Goal: Entertainment & Leisure: Consume media (video, audio)

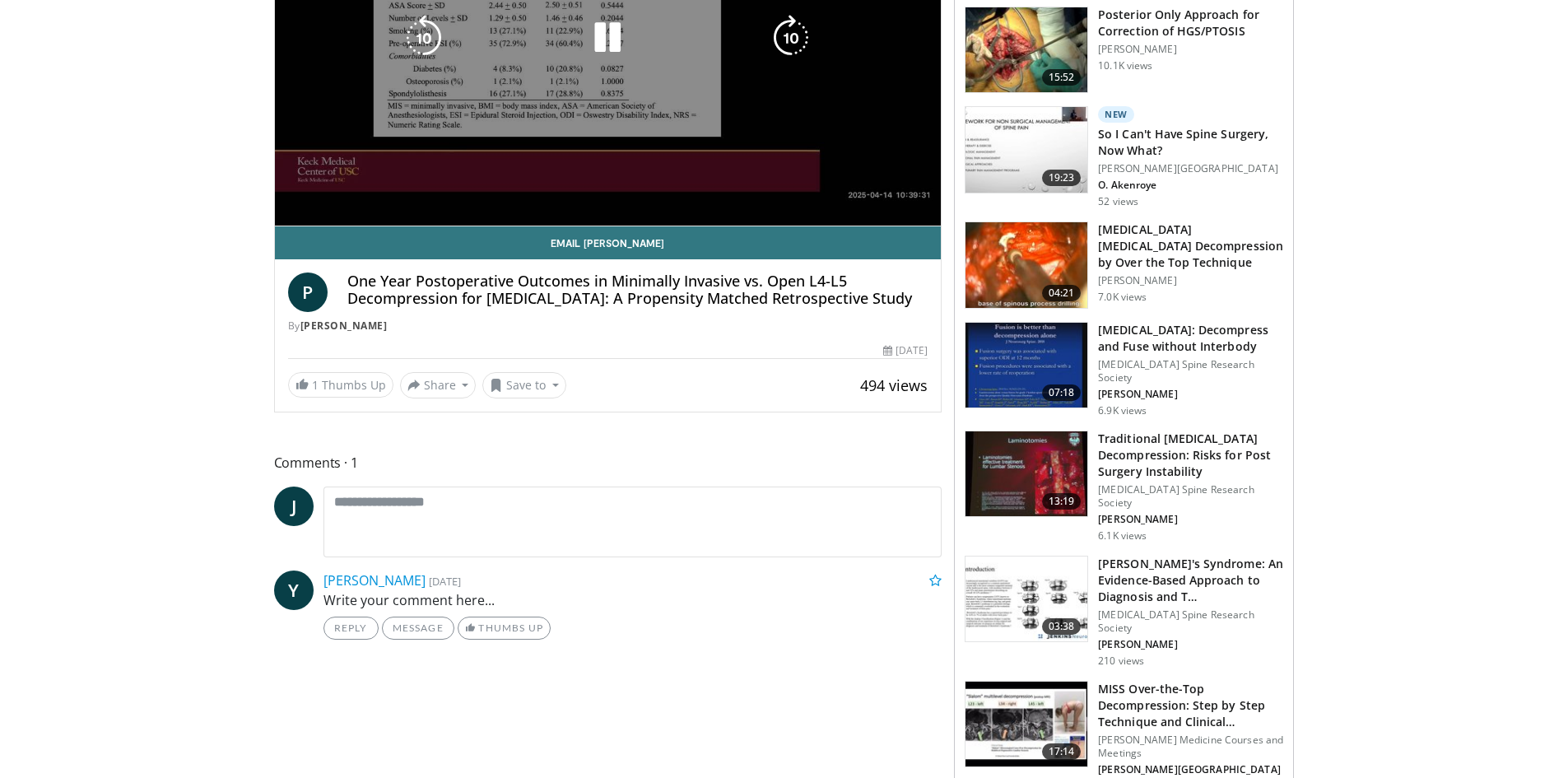
scroll to position [82, 0]
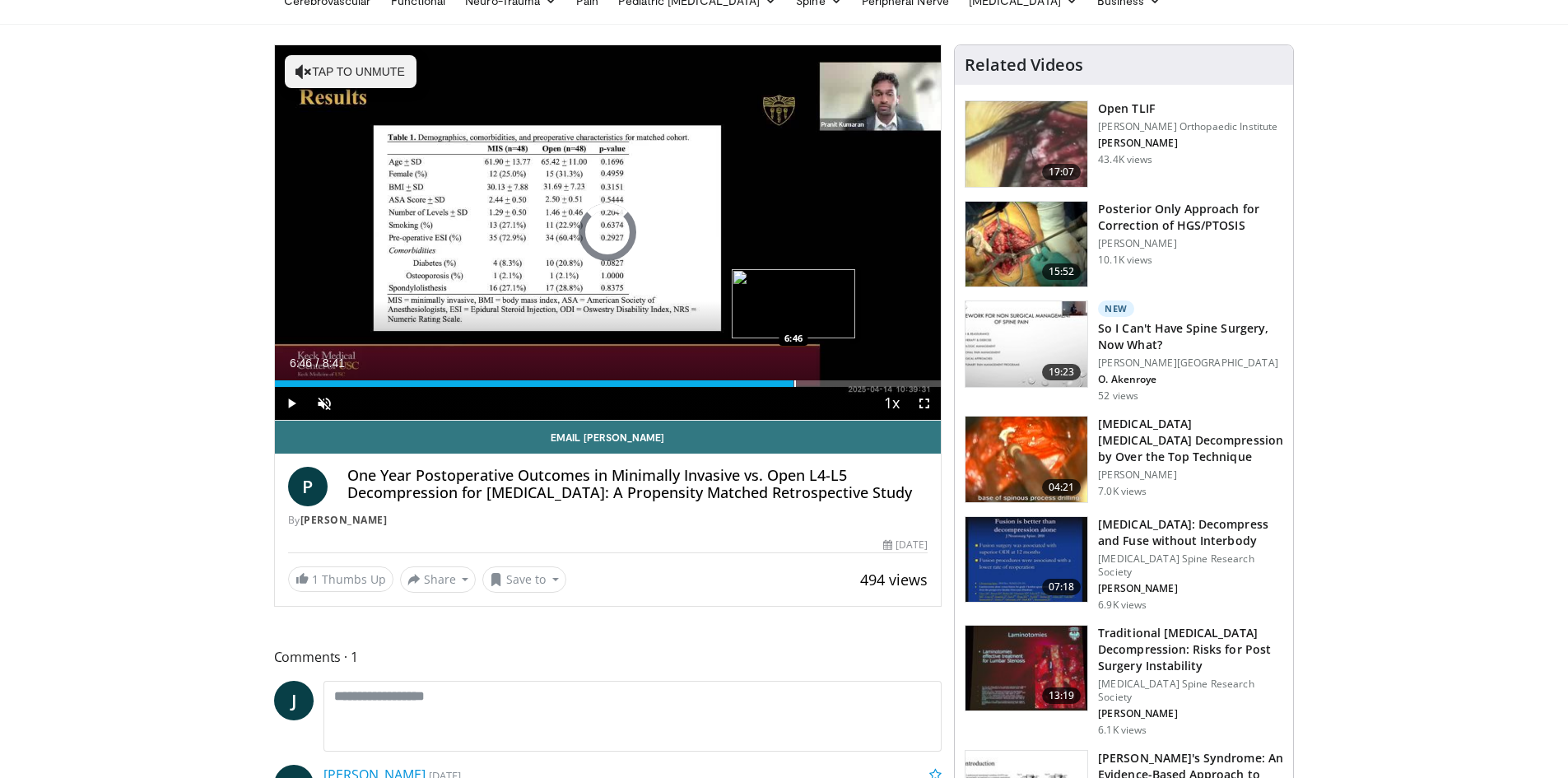
click at [794, 381] on div "Progress Bar" at bounding box center [795, 384] width 2 height 7
drag, startPoint x: 835, startPoint y: 383, endPoint x: 730, endPoint y: 379, distance: 105.1
click at [730, 379] on video-js "**********" at bounding box center [608, 233] width 667 height 375
click at [729, 389] on div "Current Time 7:05 / Duration 8:41 Pause Skip Backward Skip Forward Unmute Loade…" at bounding box center [608, 403] width 667 height 33
click at [761, 382] on div "Progress Bar" at bounding box center [761, 384] width 2 height 7
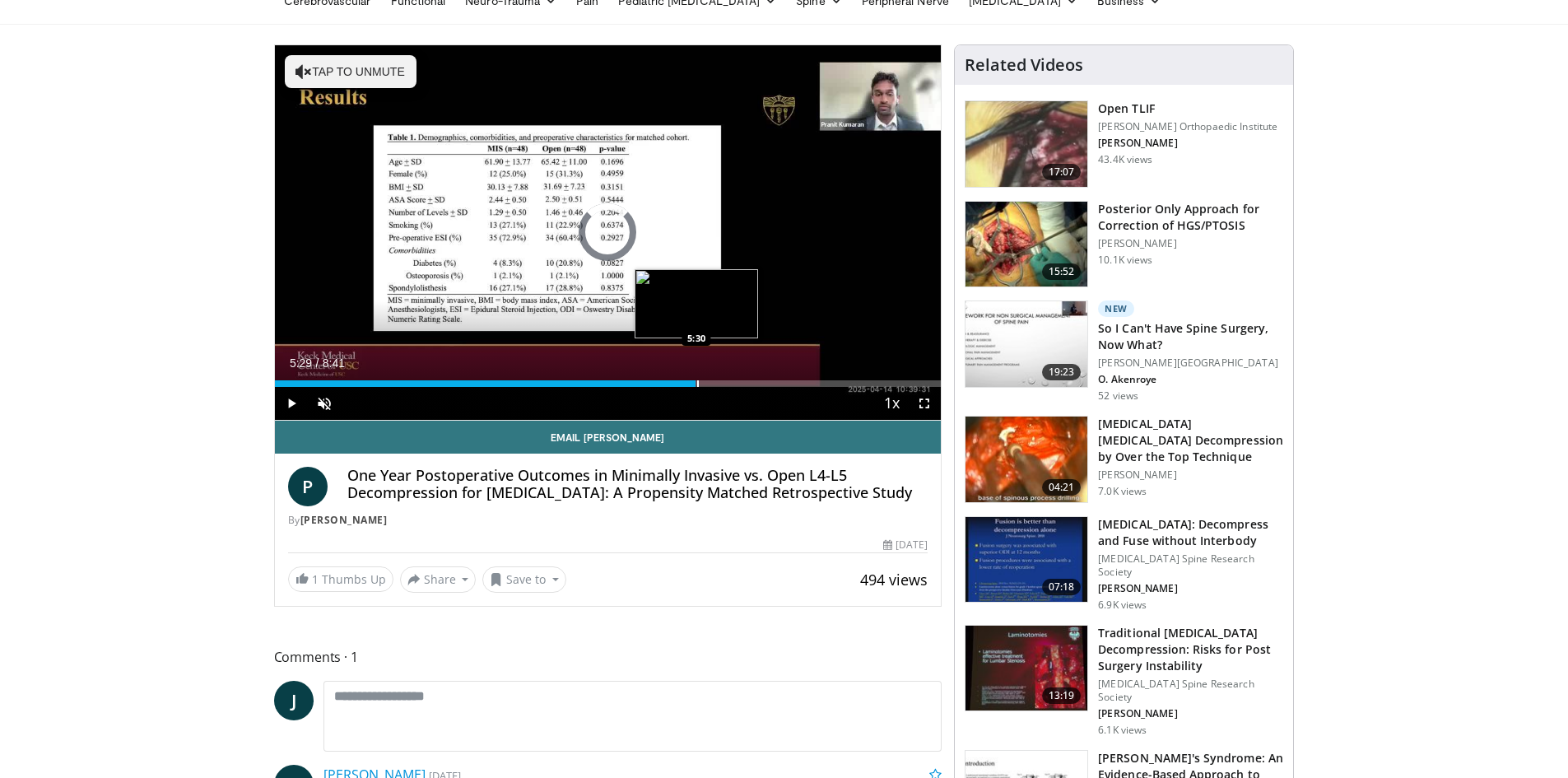
click at [697, 382] on div "Progress Bar" at bounding box center [698, 384] width 2 height 7
click at [710, 384] on div "Progress Bar" at bounding box center [711, 384] width 2 height 7
click at [727, 385] on div "Progress Bar" at bounding box center [728, 384] width 2 height 7
click at [735, 385] on div "Progress Bar" at bounding box center [735, 384] width 2 height 7
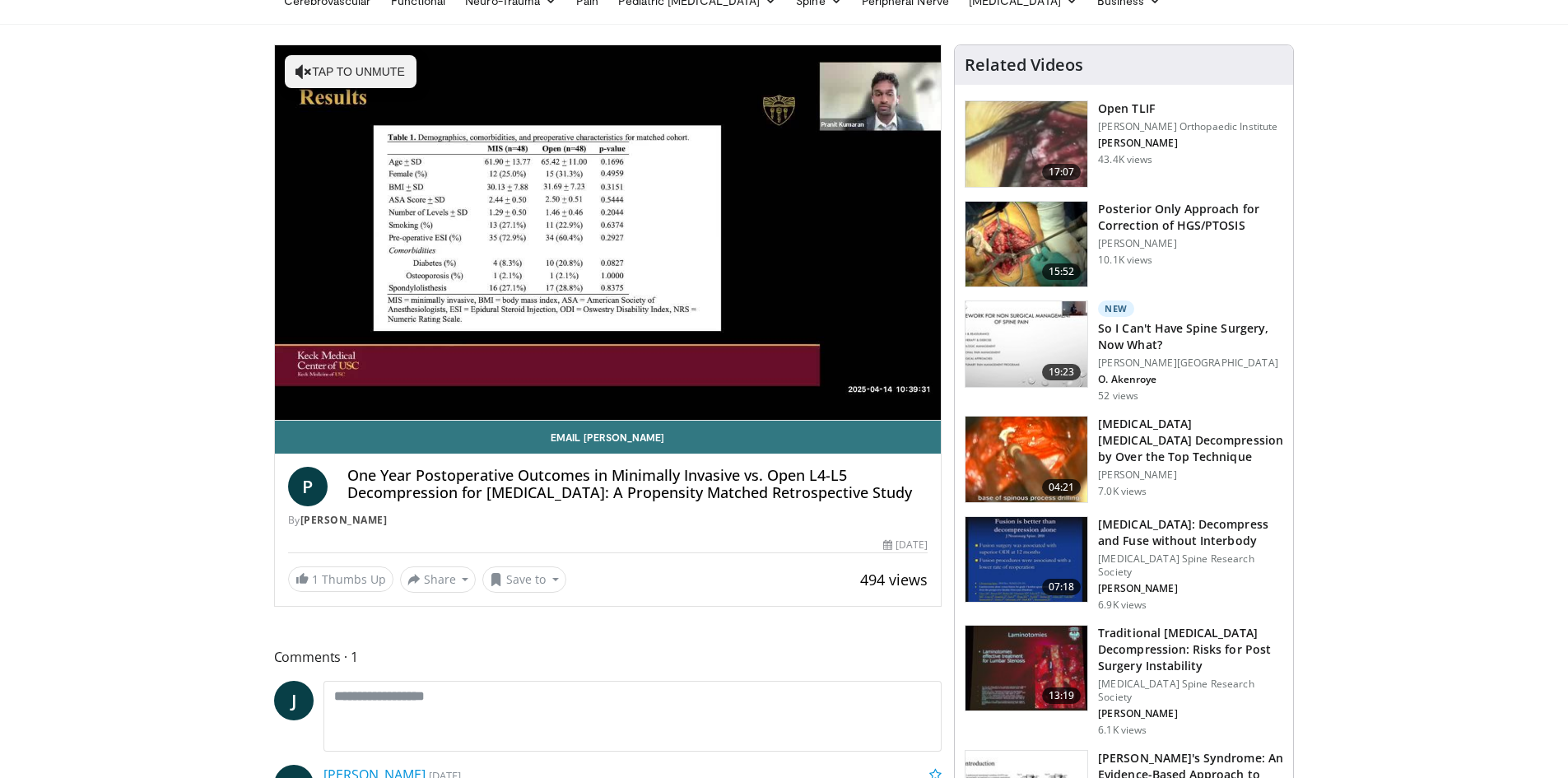
click at [745, 385] on div "10 seconds Tap to unmute" at bounding box center [608, 232] width 667 height 374
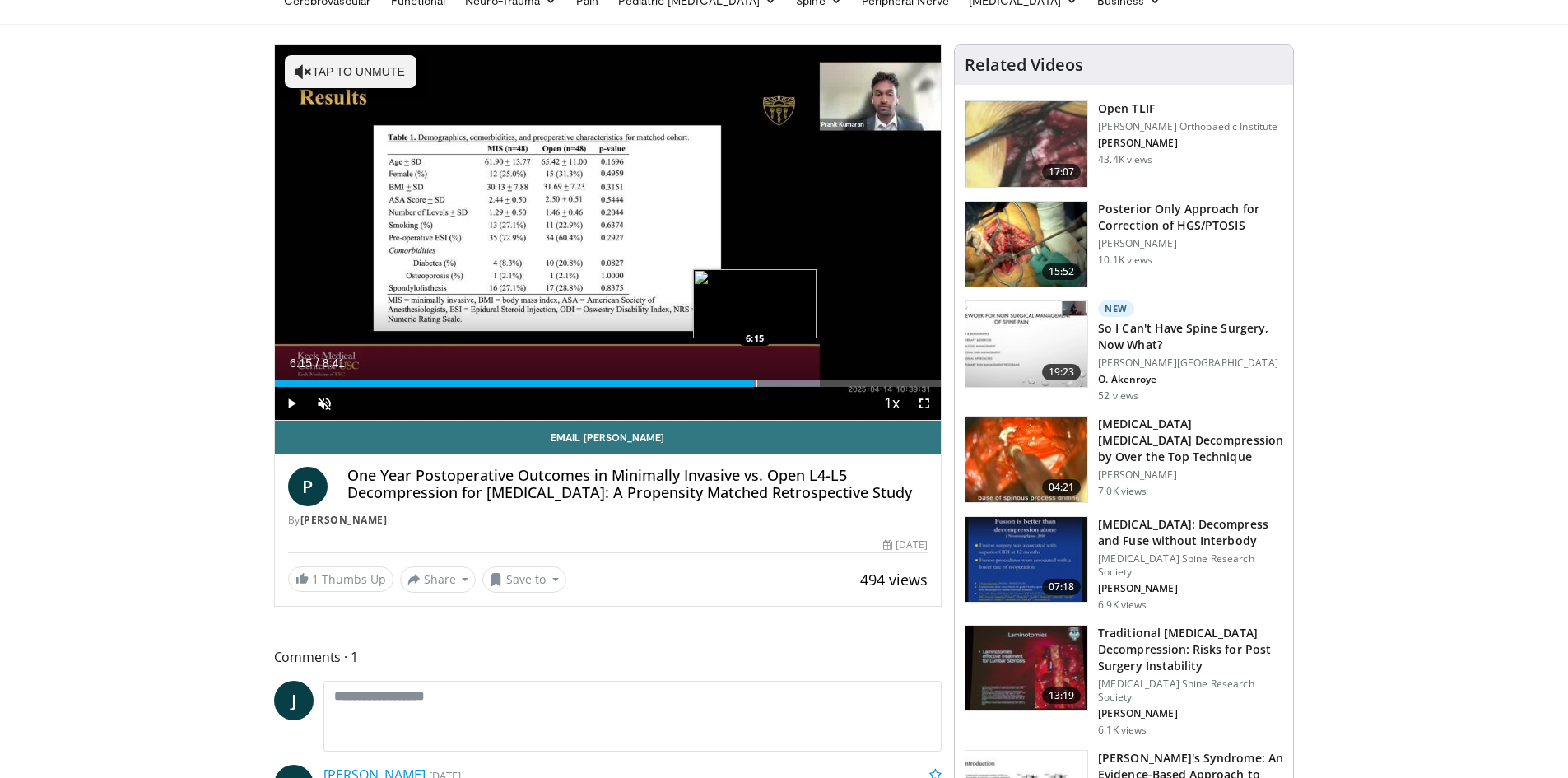
click at [756, 386] on div "Progress Bar" at bounding box center [756, 384] width 2 height 7
click at [745, 386] on div "Progress Bar" at bounding box center [746, 384] width 2 height 7
click at [729, 383] on div "Progress Bar" at bounding box center [730, 384] width 2 height 7
click at [291, 402] on span "Video Player" at bounding box center [291, 403] width 33 height 33
click at [292, 404] on span "Video Player" at bounding box center [291, 403] width 33 height 33
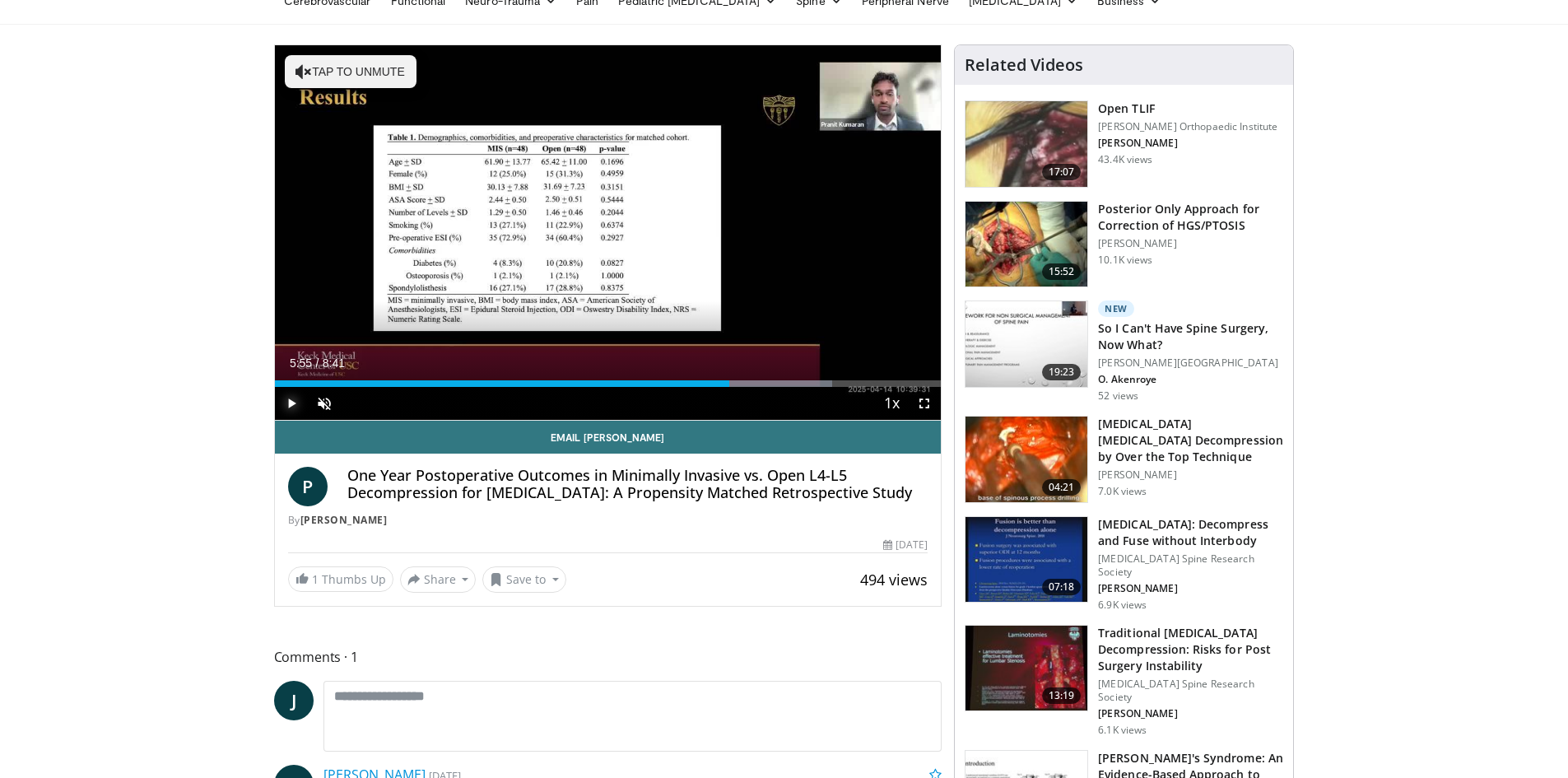
click at [286, 401] on span "Video Player" at bounding box center [291, 403] width 33 height 33
click at [328, 404] on span "Video Player" at bounding box center [323, 403] width 33 height 33
